Goal: Check status: Check status

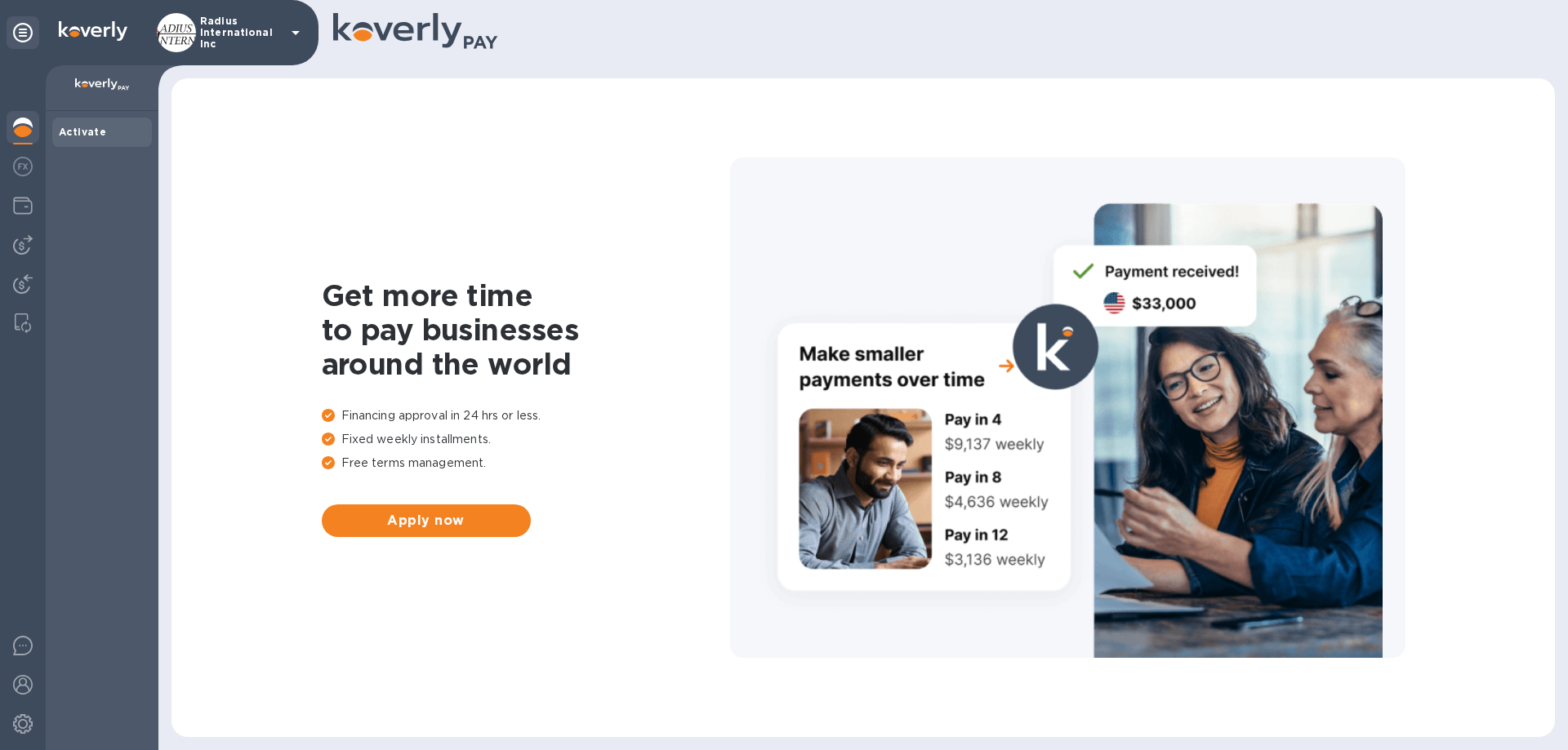
click at [24, 280] on img at bounding box center [23, 284] width 20 height 20
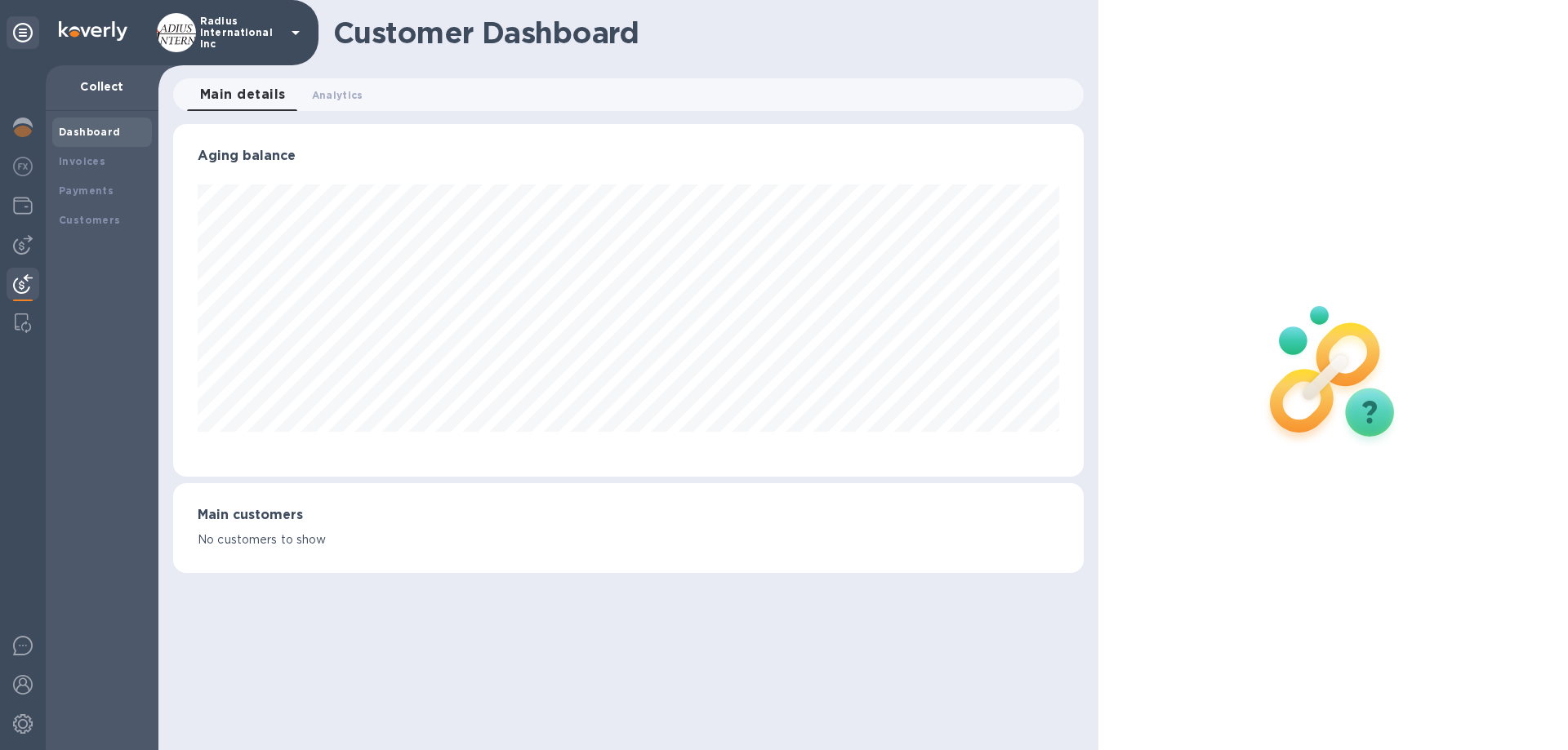
scroll to position [353, 909]
click at [99, 184] on b "Payments" at bounding box center [86, 190] width 55 height 12
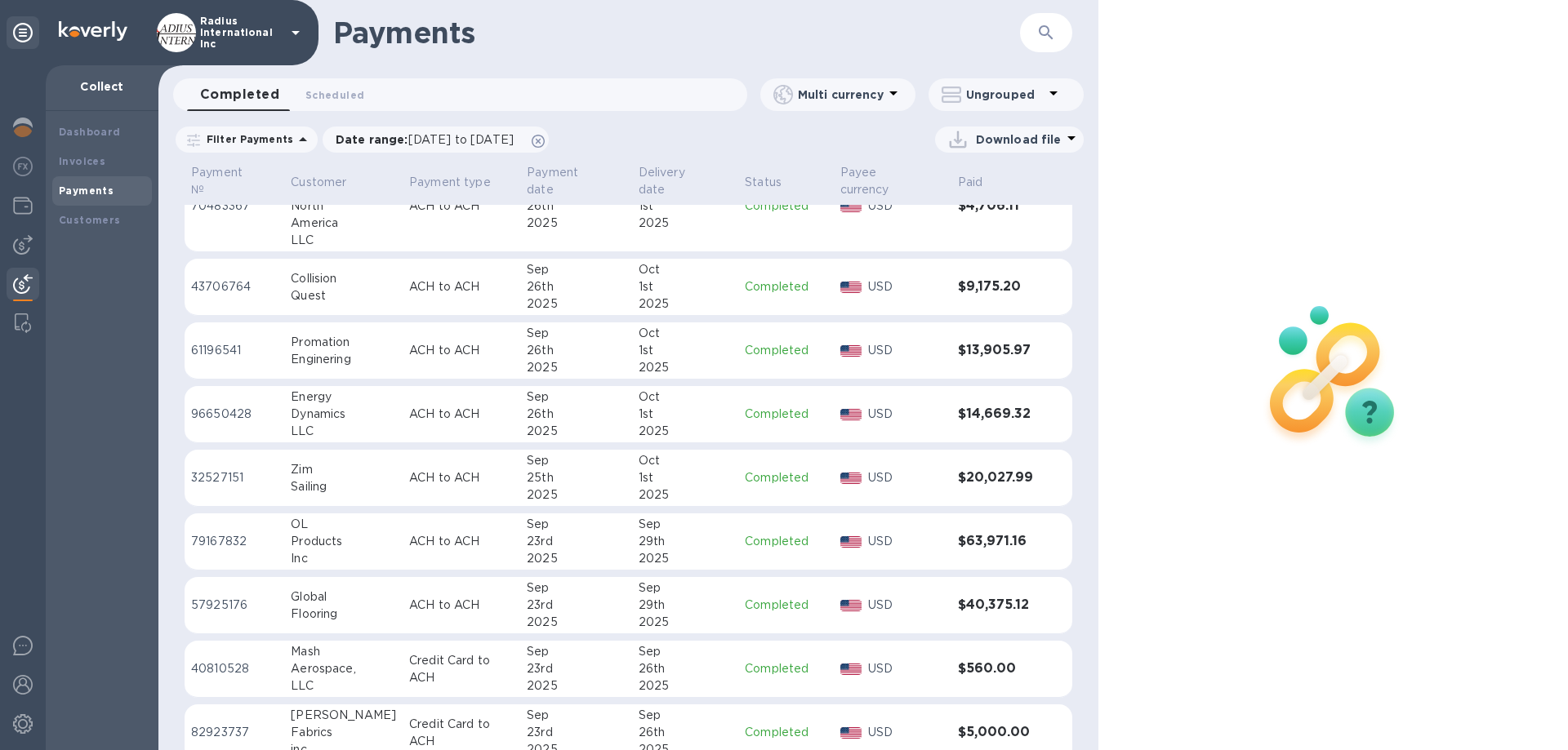
scroll to position [672, 0]
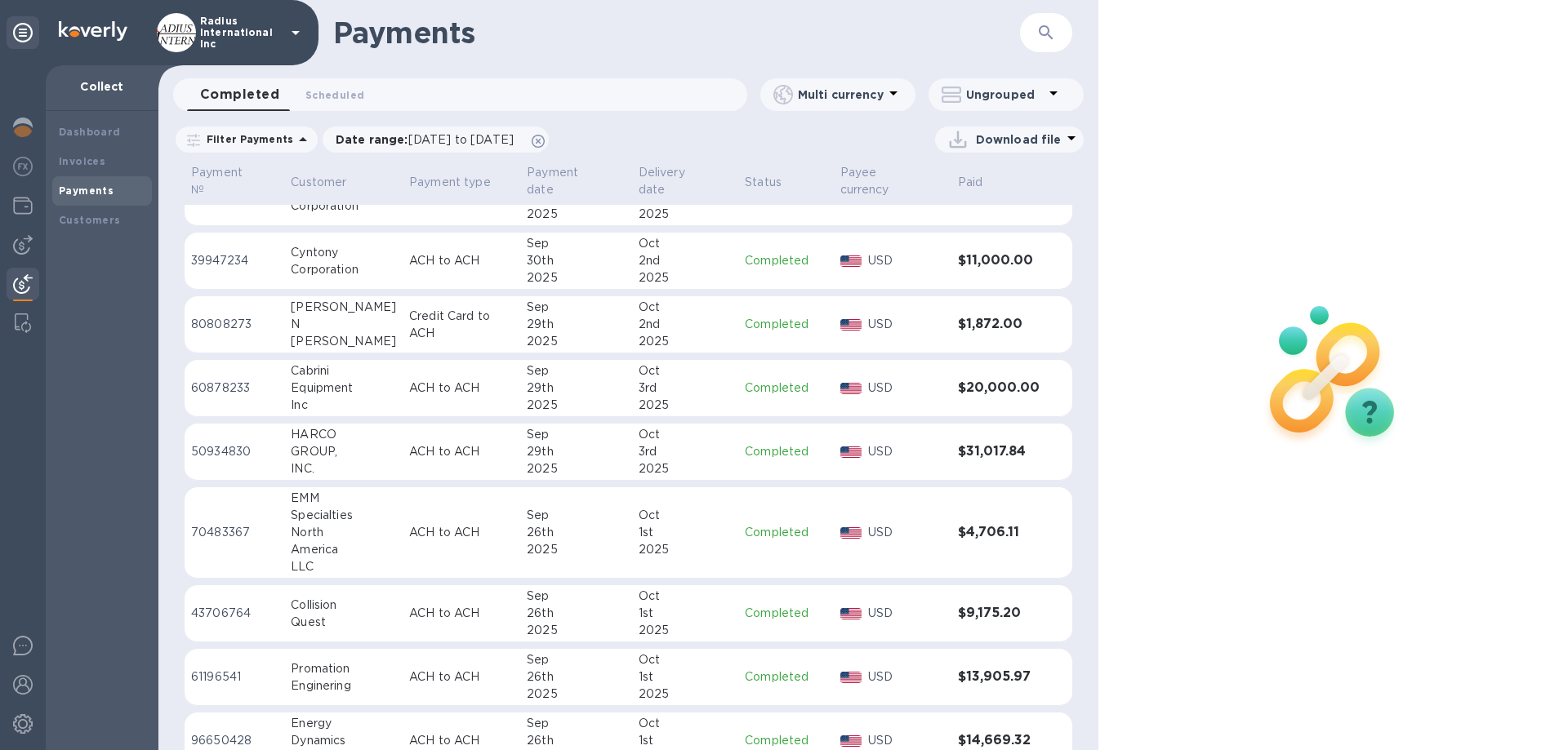
click at [616, 439] on div "Sep" at bounding box center [576, 434] width 98 height 17
